Goal: Information Seeking & Learning: Learn about a topic

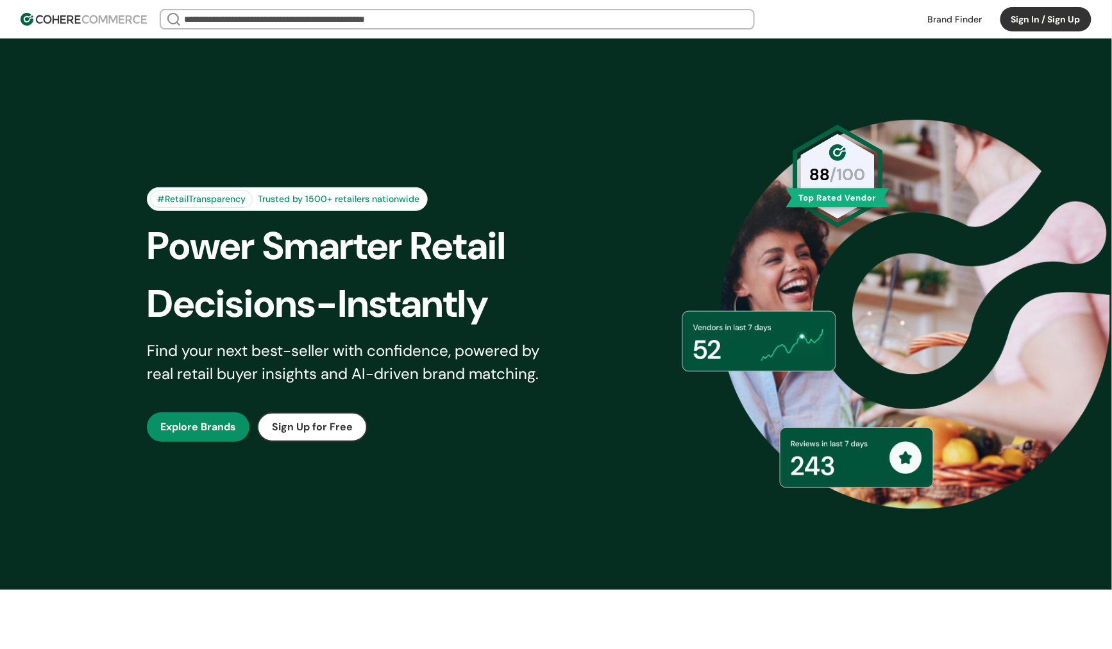
click at [226, 428] on link "button" at bounding box center [198, 427] width 103 height 30
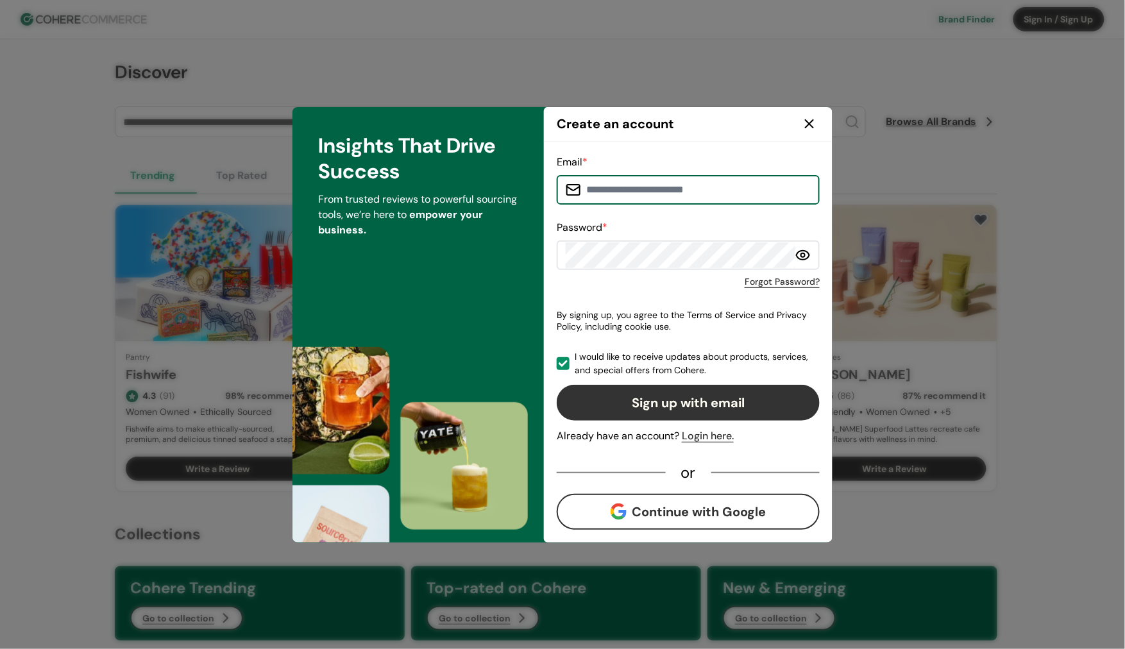
click at [813, 124] on icon at bounding box center [809, 123] width 15 height 15
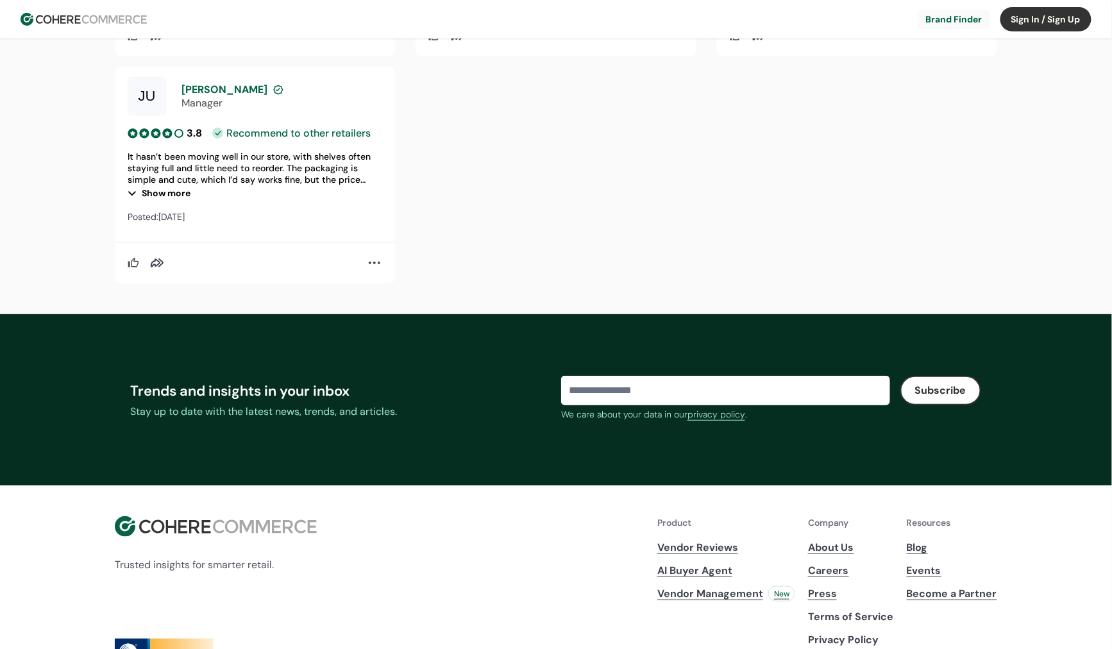
scroll to position [1707, 0]
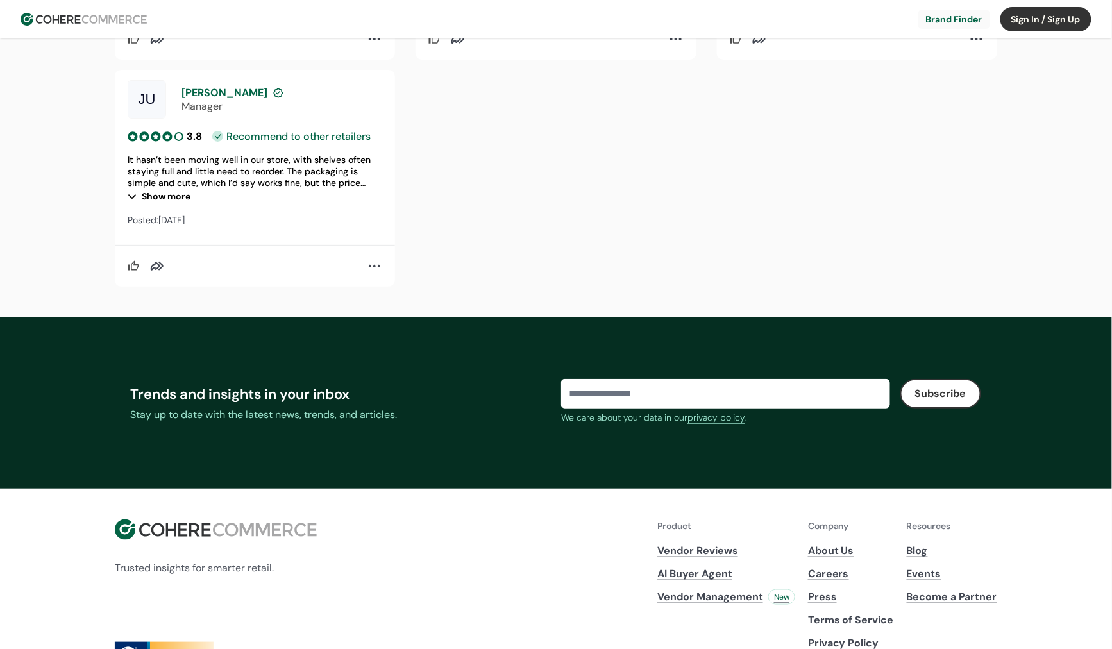
click at [657, 558] on link "Vendor Reviews" at bounding box center [726, 550] width 138 height 15
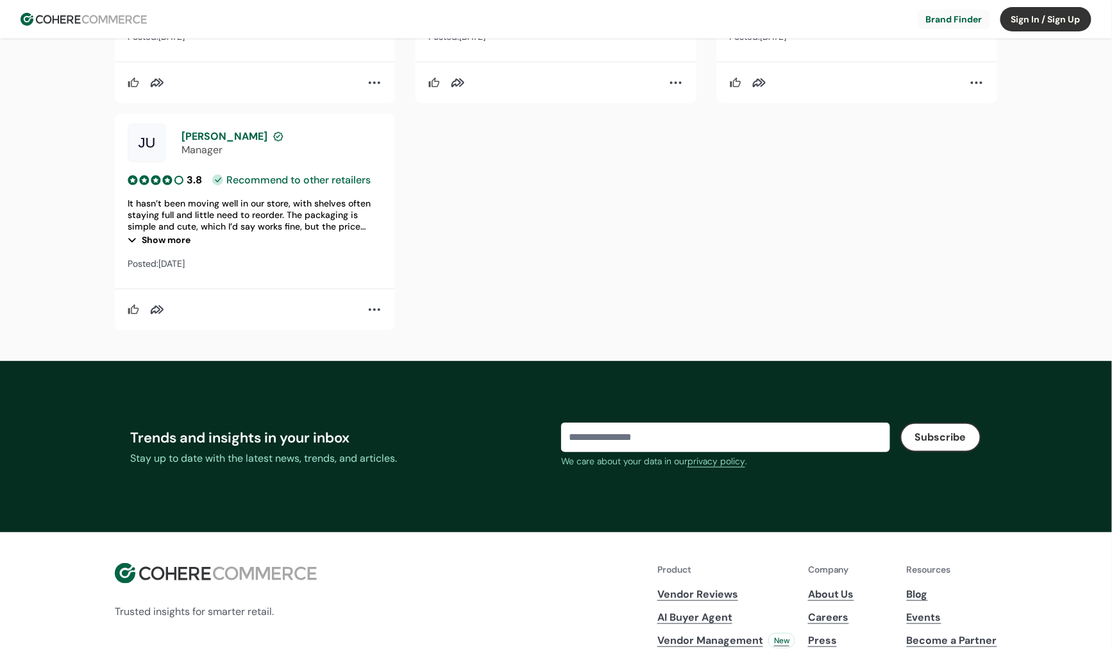
scroll to position [1818, 0]
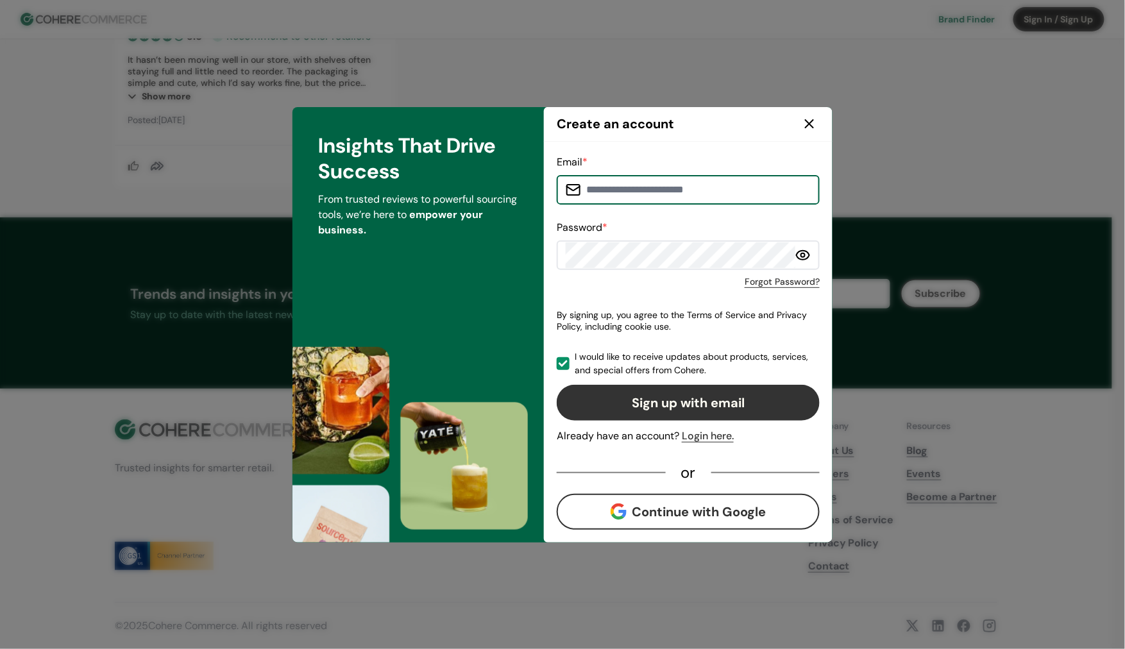
click at [807, 119] on icon at bounding box center [809, 123] width 15 height 15
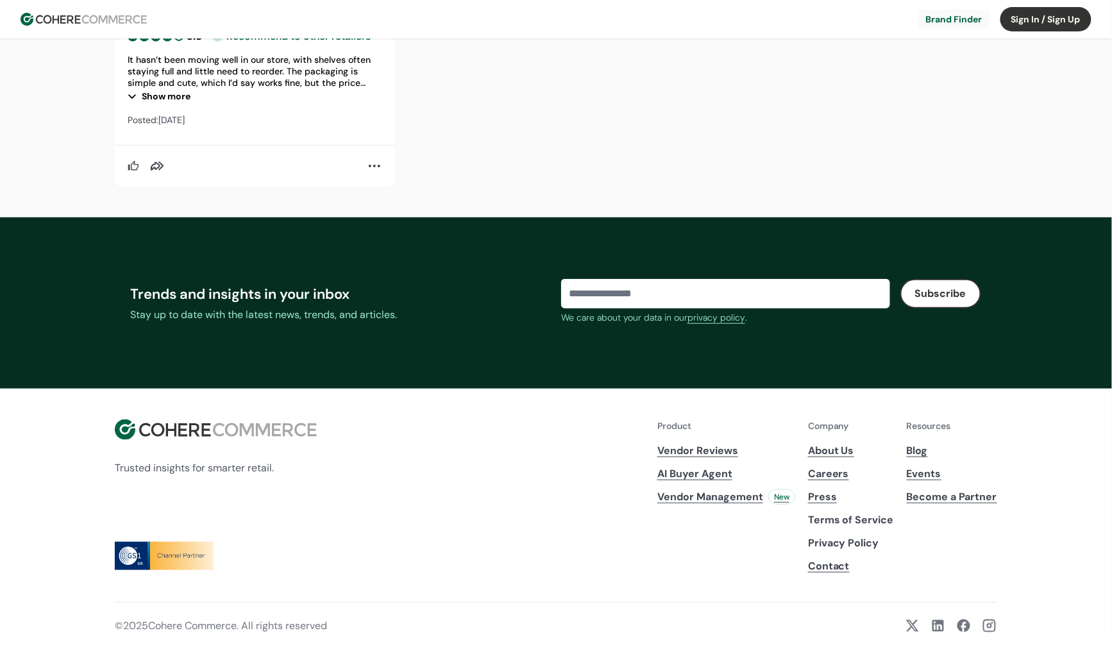
click at [681, 471] on link "AI Buyer Agent" at bounding box center [726, 473] width 138 height 15
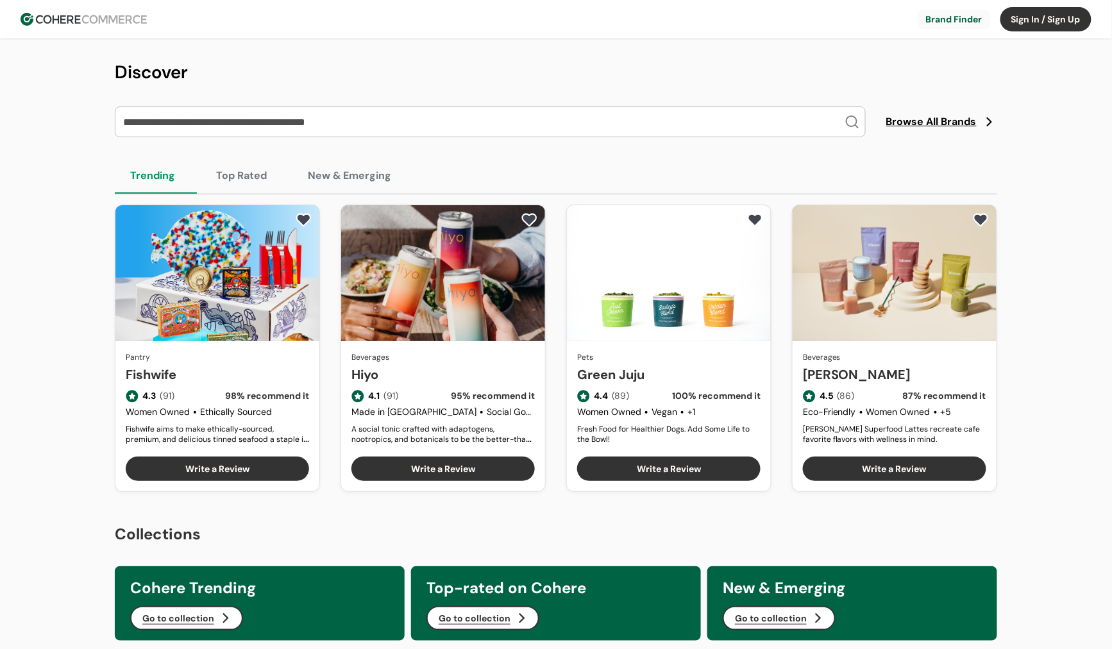
click at [955, 21] on link at bounding box center [955, 19] width 72 height 19
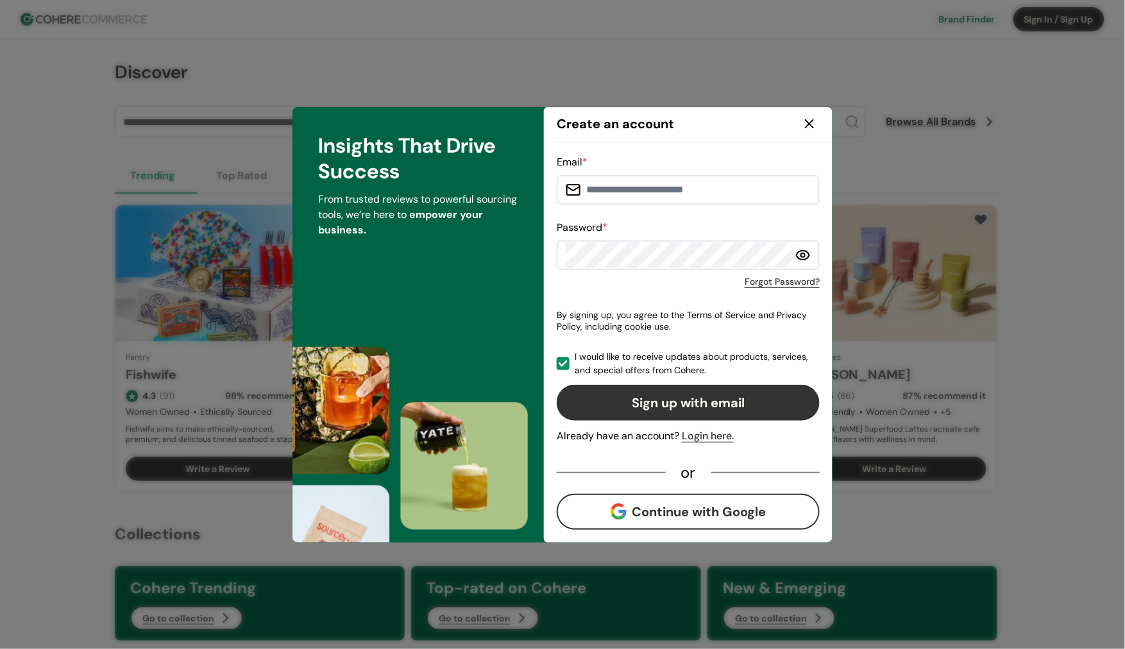
click at [812, 121] on icon at bounding box center [809, 123] width 15 height 15
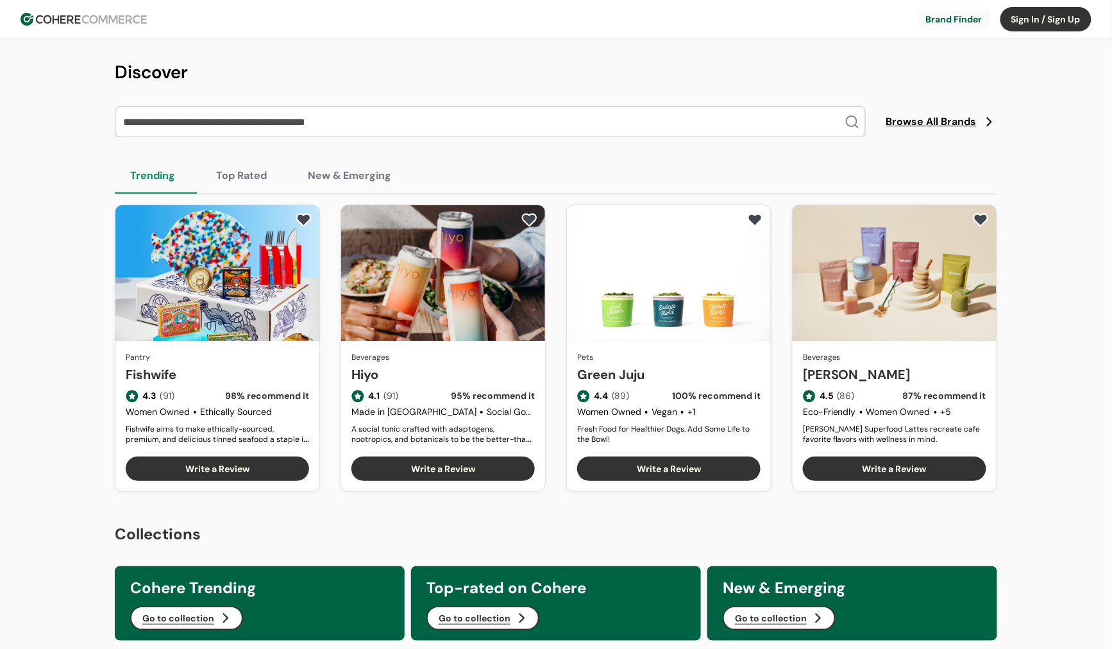
click at [268, 365] on link "Fishwife" at bounding box center [217, 374] width 183 height 19
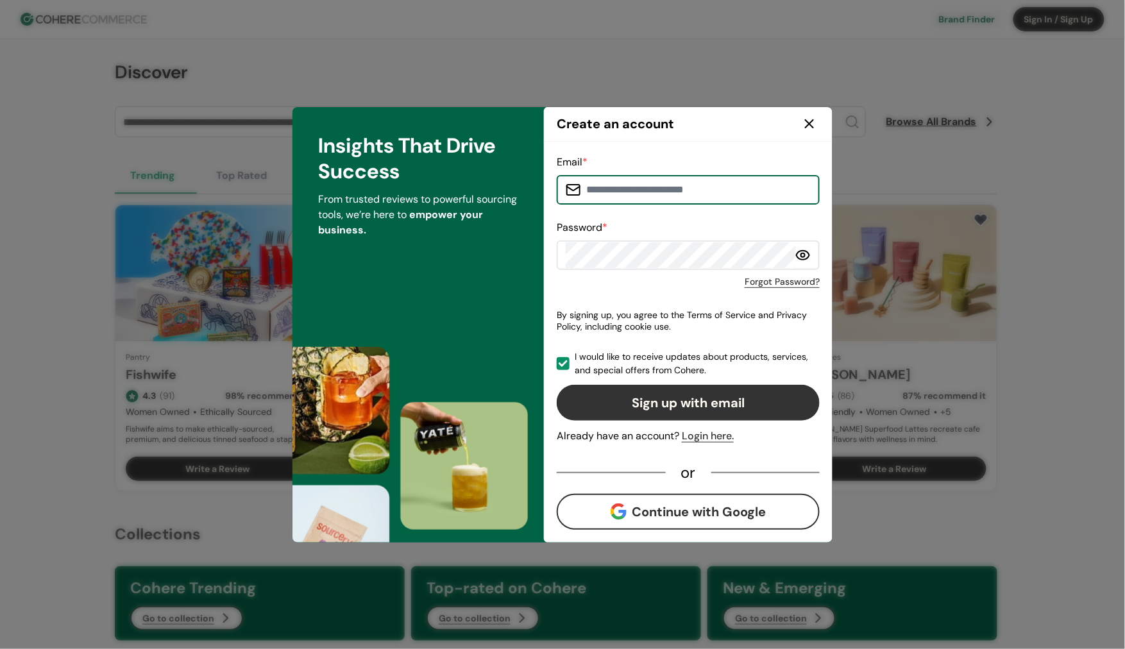
click at [809, 128] on icon at bounding box center [809, 123] width 15 height 15
